Goal: Transaction & Acquisition: Purchase product/service

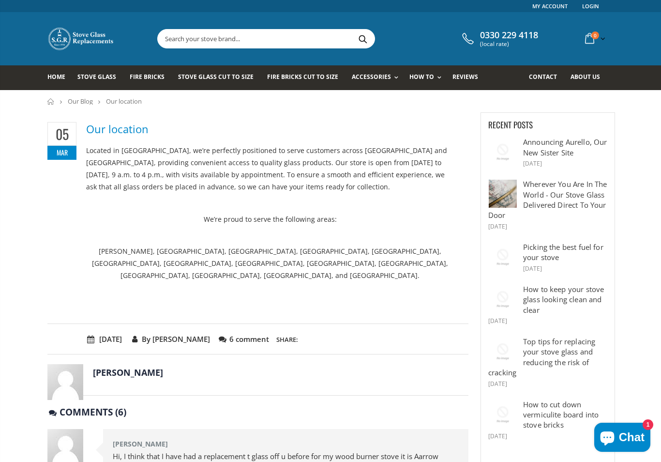
click at [102, 82] on link "Stove Glass" at bounding box center [100, 77] width 46 height 25
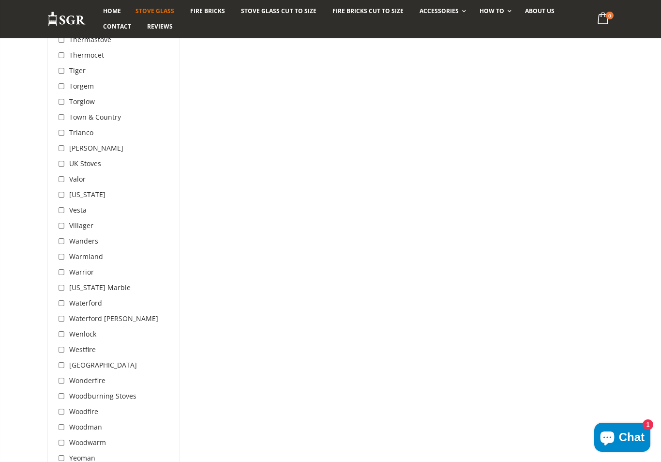
scroll to position [2966, 0]
click at [65, 222] on input "checkbox" at bounding box center [63, 227] width 10 height 10
checkbox input "true"
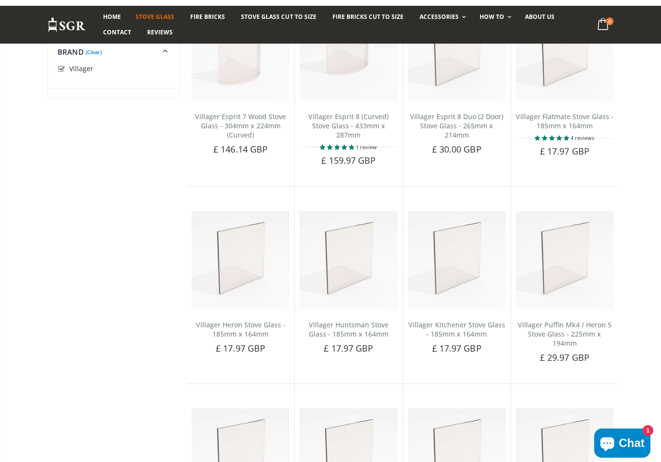
scroll to position [1405, 0]
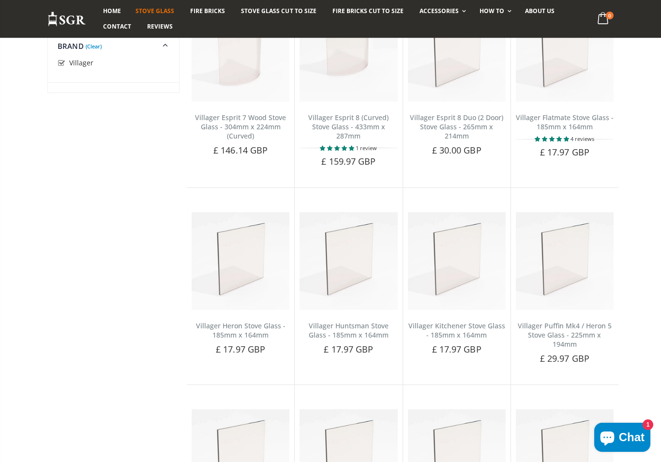
click at [243, 361] on span "Add to Cart" at bounding box center [246, 365] width 41 height 9
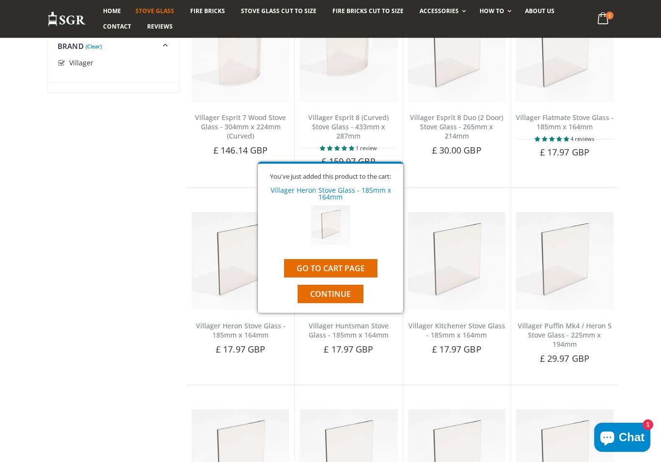
click at [351, 274] on link "Go to cart page" at bounding box center [330, 268] width 93 height 18
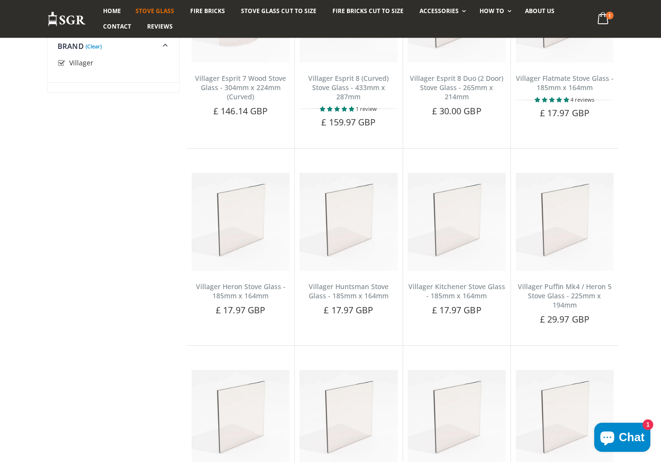
scroll to position [1448, 0]
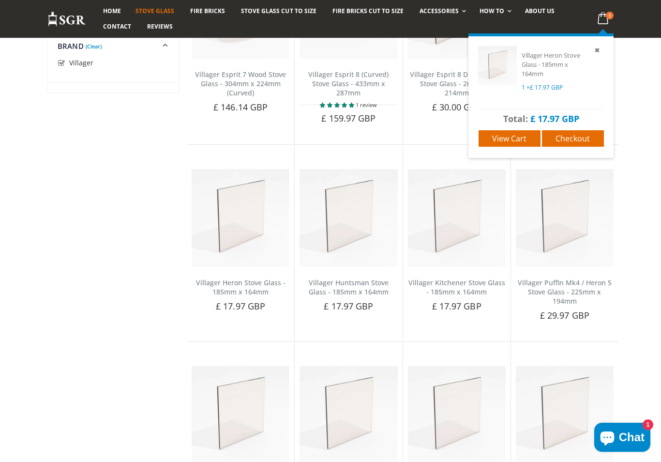
click at [517, 136] on span "View cart" at bounding box center [509, 138] width 34 height 11
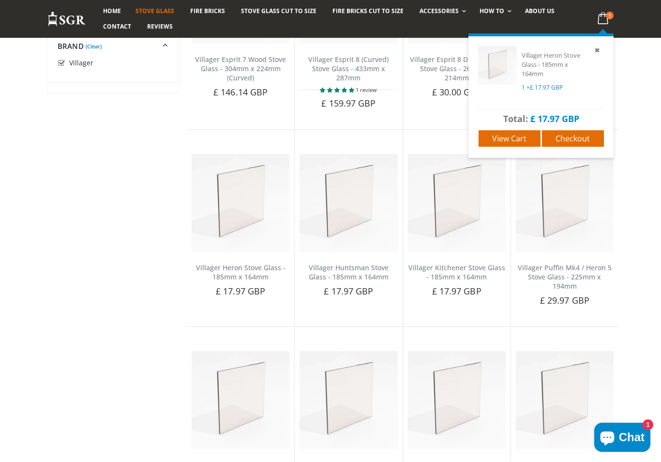
scroll to position [2055, 0]
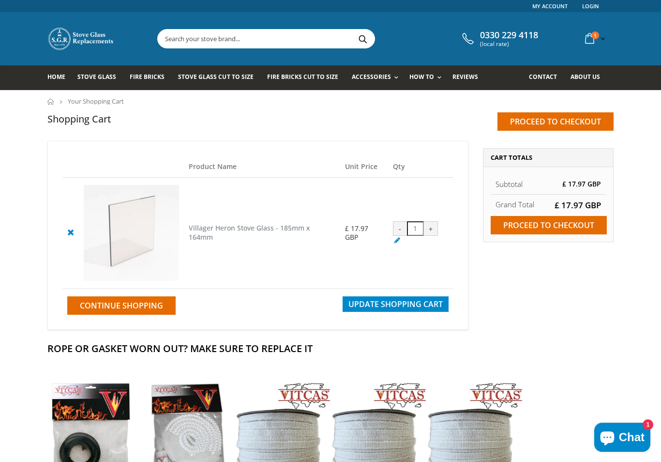
click at [561, 225] on input "Proceed to checkout" at bounding box center [549, 225] width 116 height 18
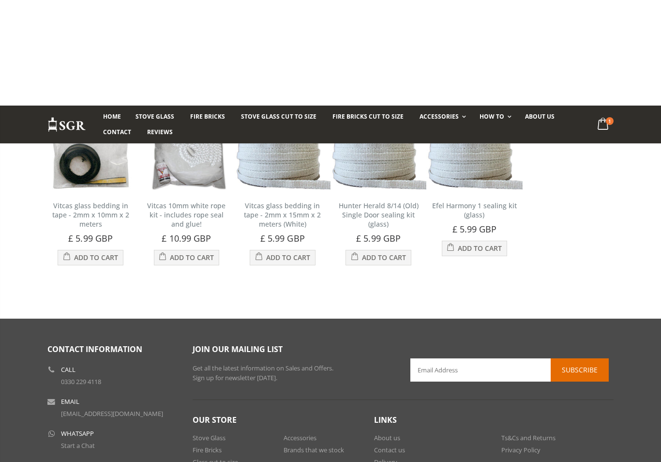
scroll to position [227, 0]
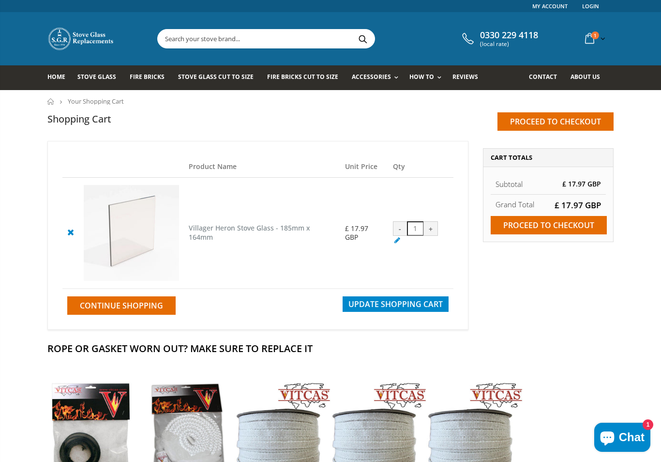
click at [71, 224] on link at bounding box center [70, 232] width 16 height 16
click at [75, 236] on icon at bounding box center [70, 232] width 12 height 12
